Goal: Information Seeking & Learning: Learn about a topic

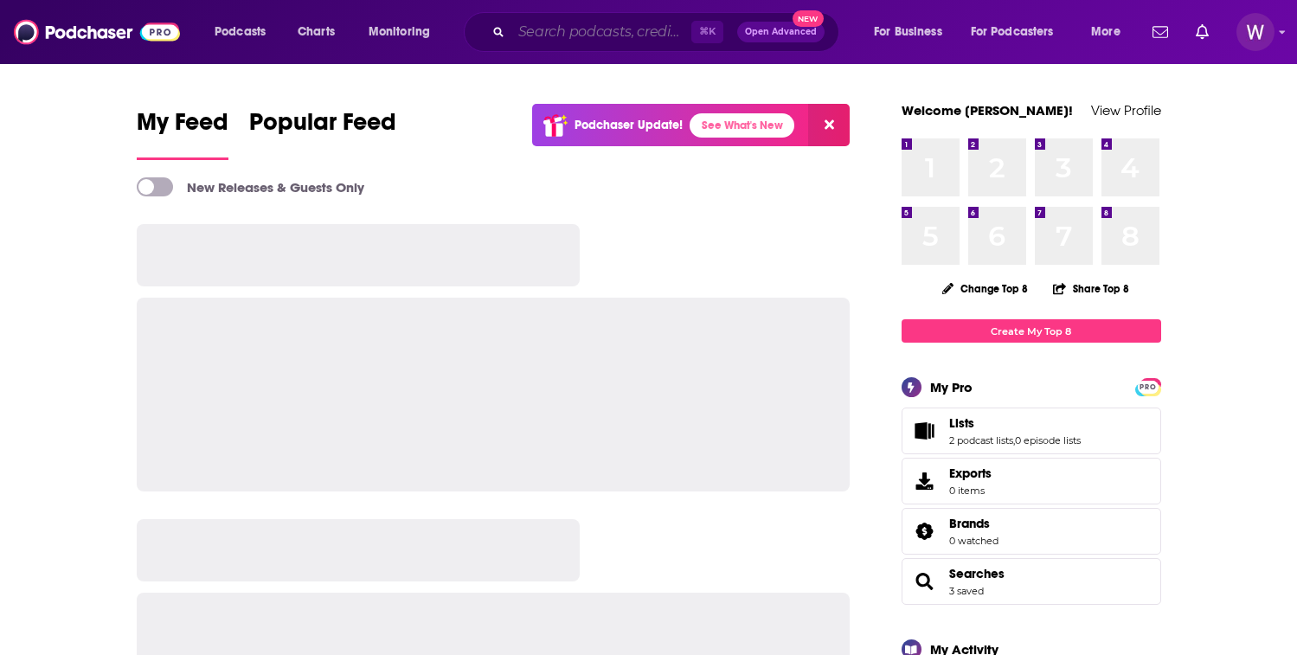
click at [574, 37] on input "Search podcasts, credits, & more..." at bounding box center [601, 32] width 180 height 28
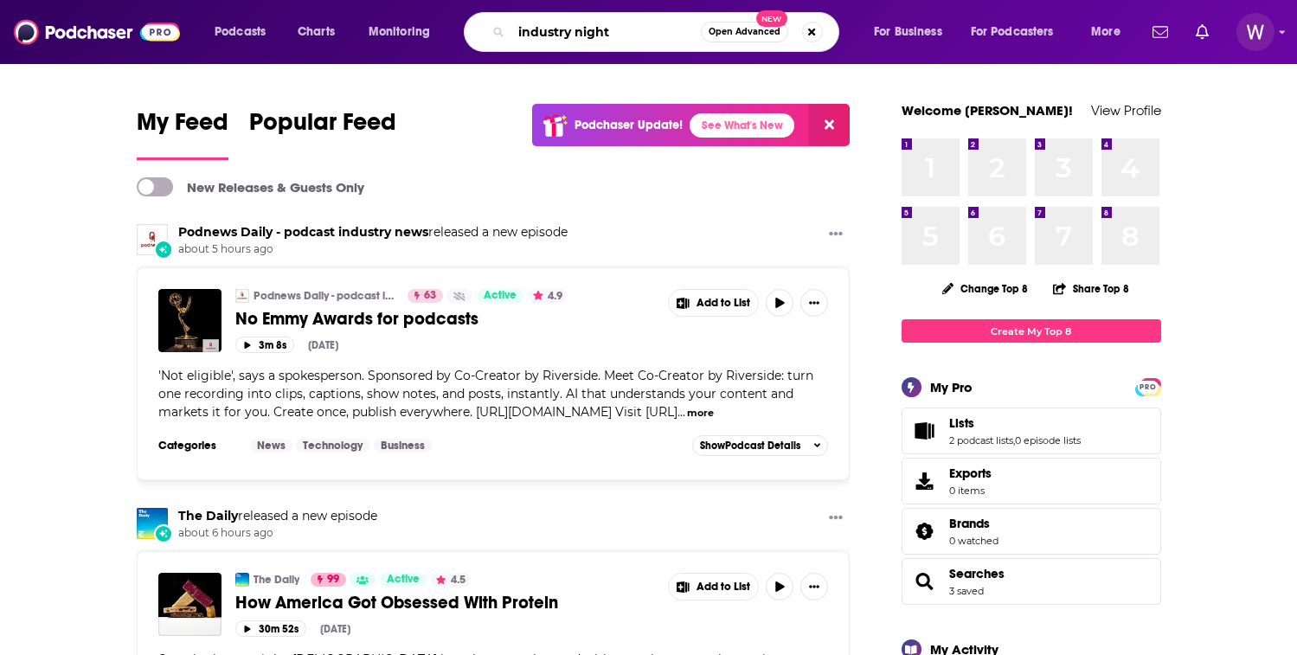
type input "industry night"
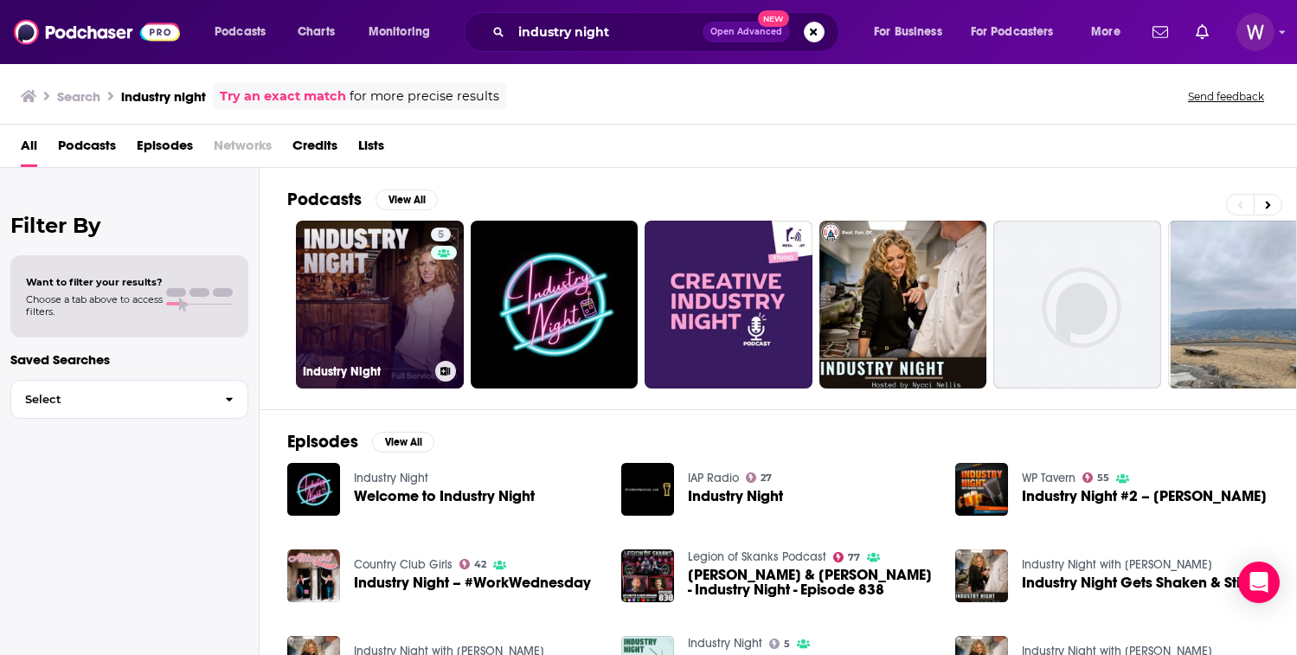
click at [376, 277] on link "5 Industry Night" at bounding box center [380, 305] width 168 height 168
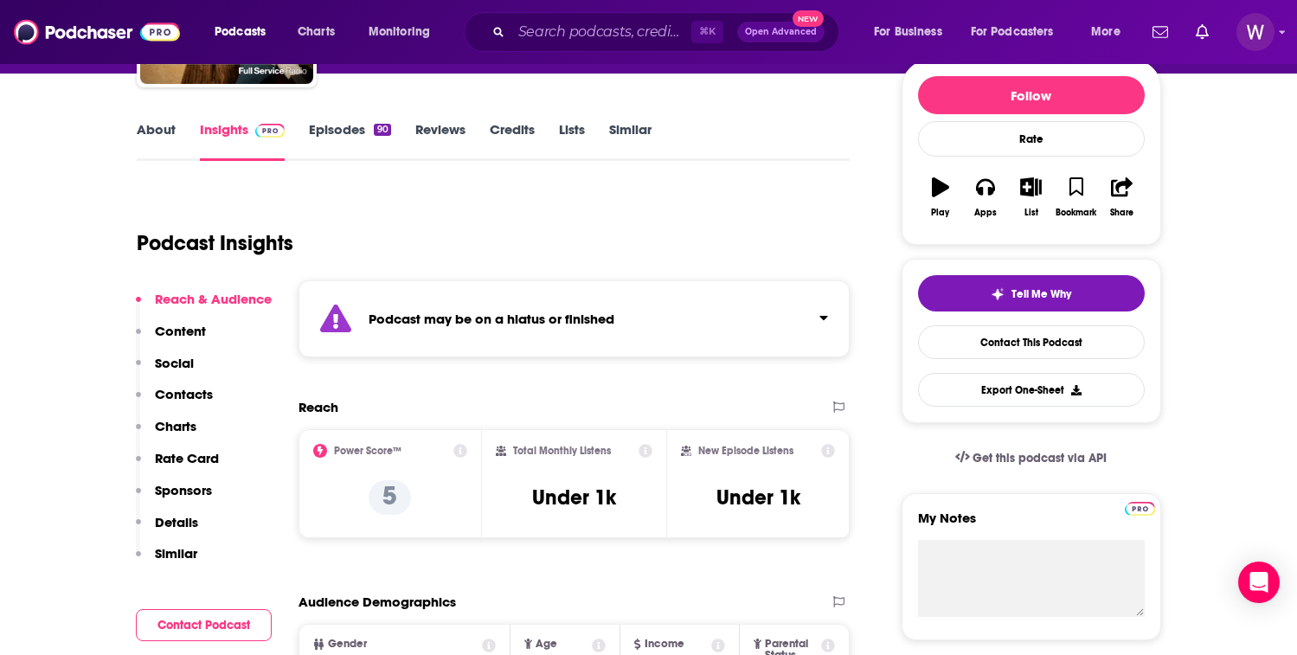
scroll to position [212, 0]
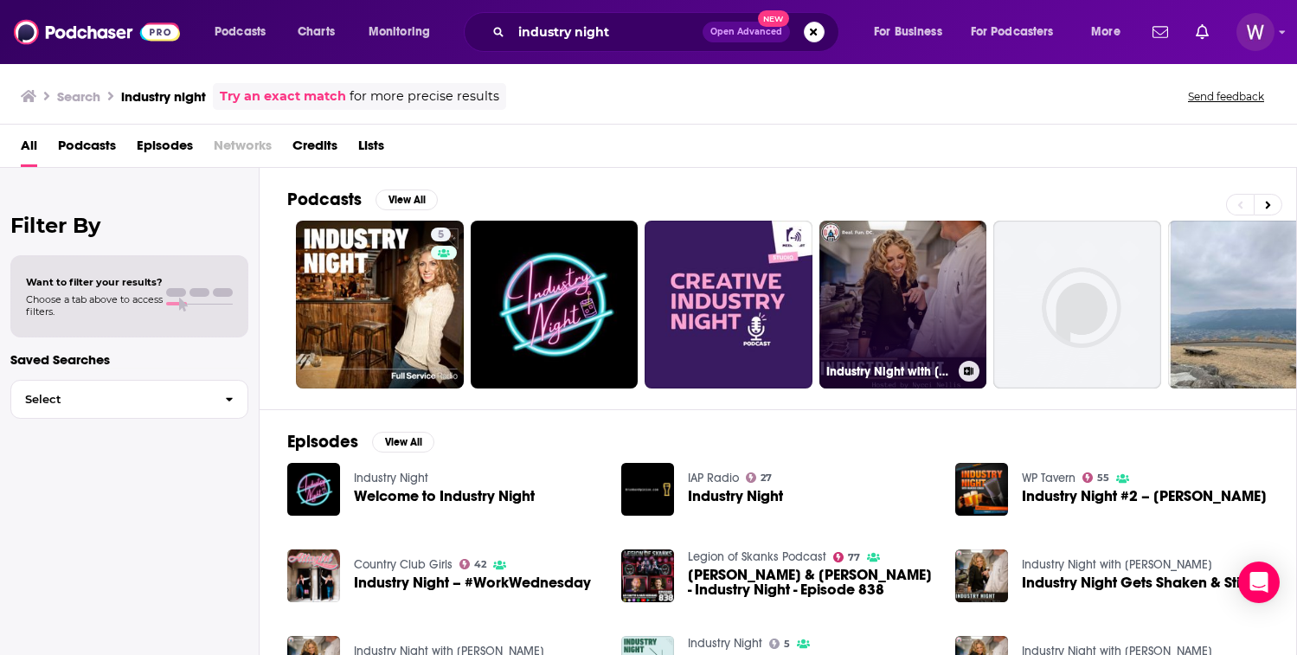
click at [897, 267] on link "Industry Night with [PERSON_NAME]" at bounding box center [903, 305] width 168 height 168
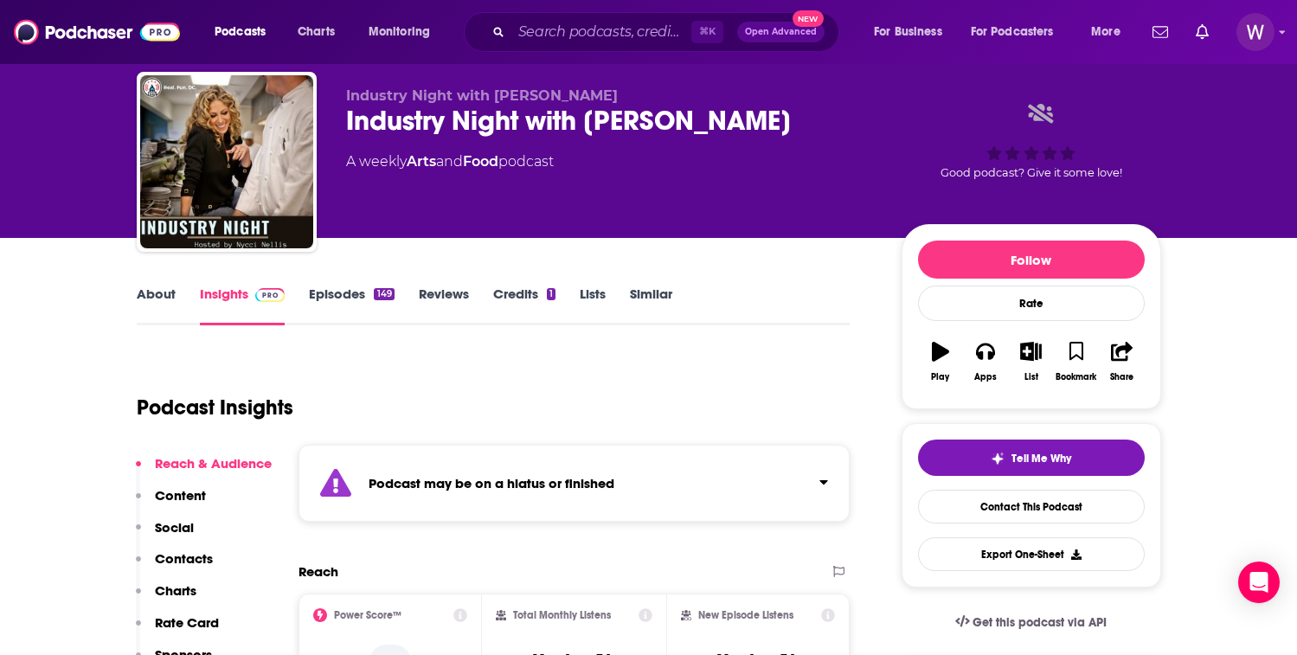
scroll to position [42, 0]
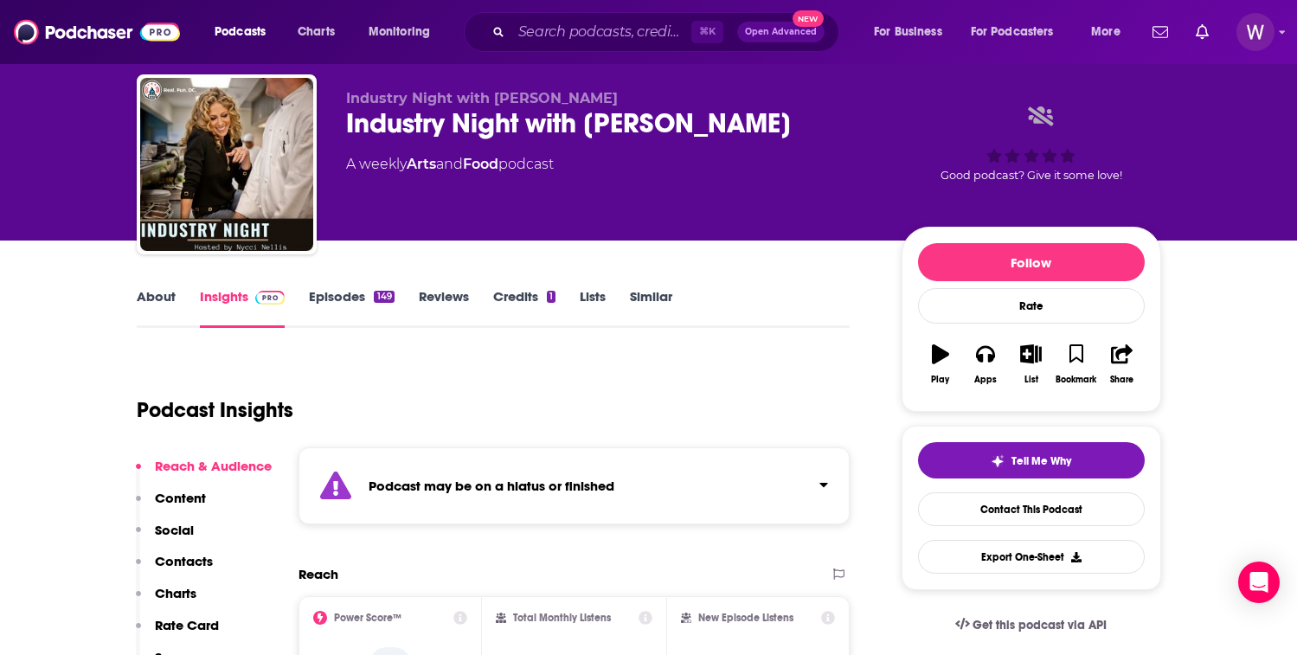
click at [150, 307] on link "About" at bounding box center [156, 308] width 39 height 40
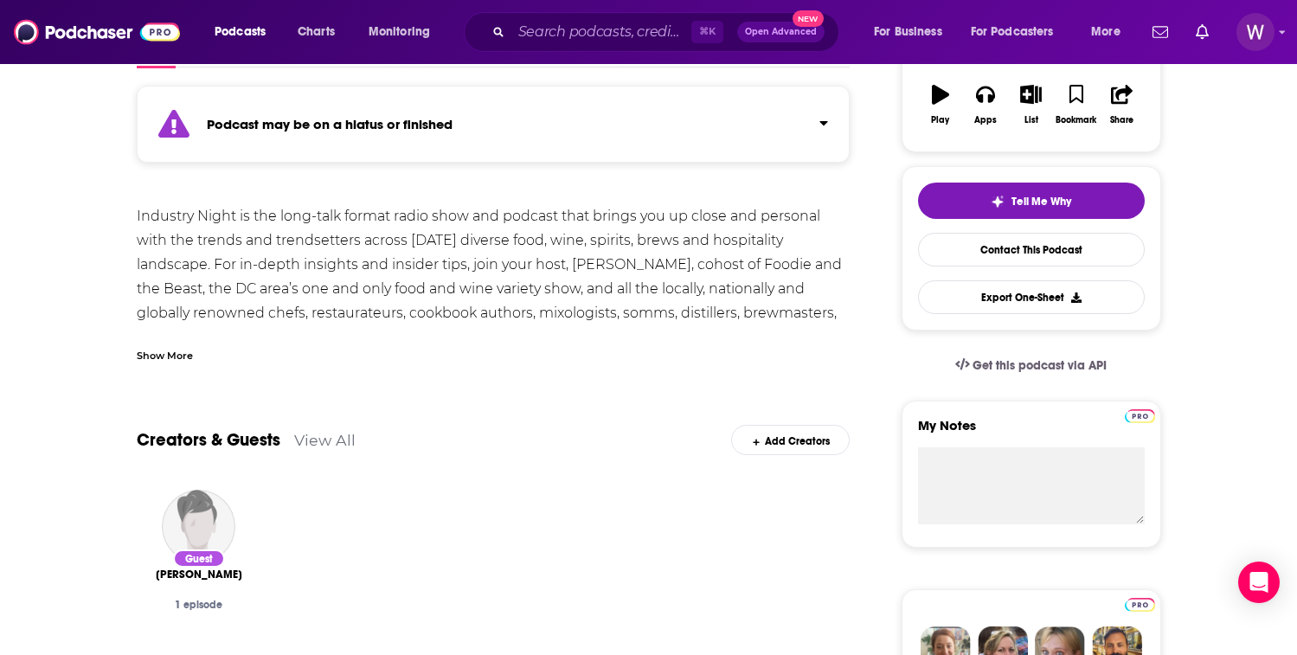
scroll to position [221, 0]
